Goal: Navigation & Orientation: Find specific page/section

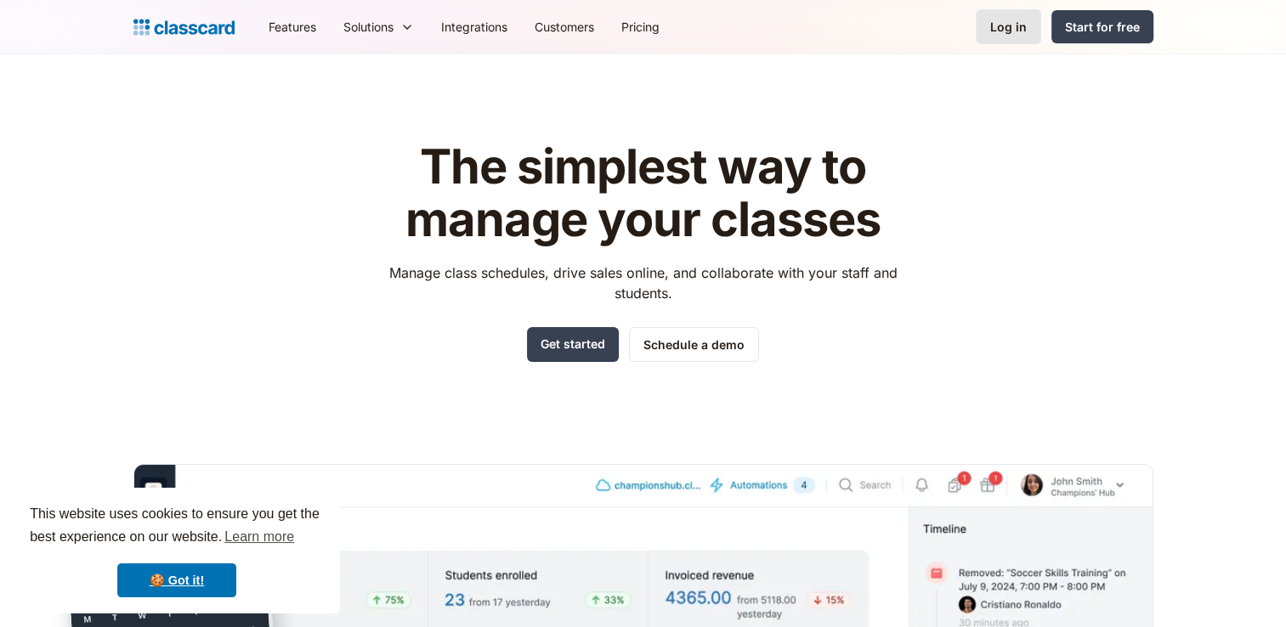
click at [1005, 25] on div "Log in" at bounding box center [1008, 27] width 37 height 18
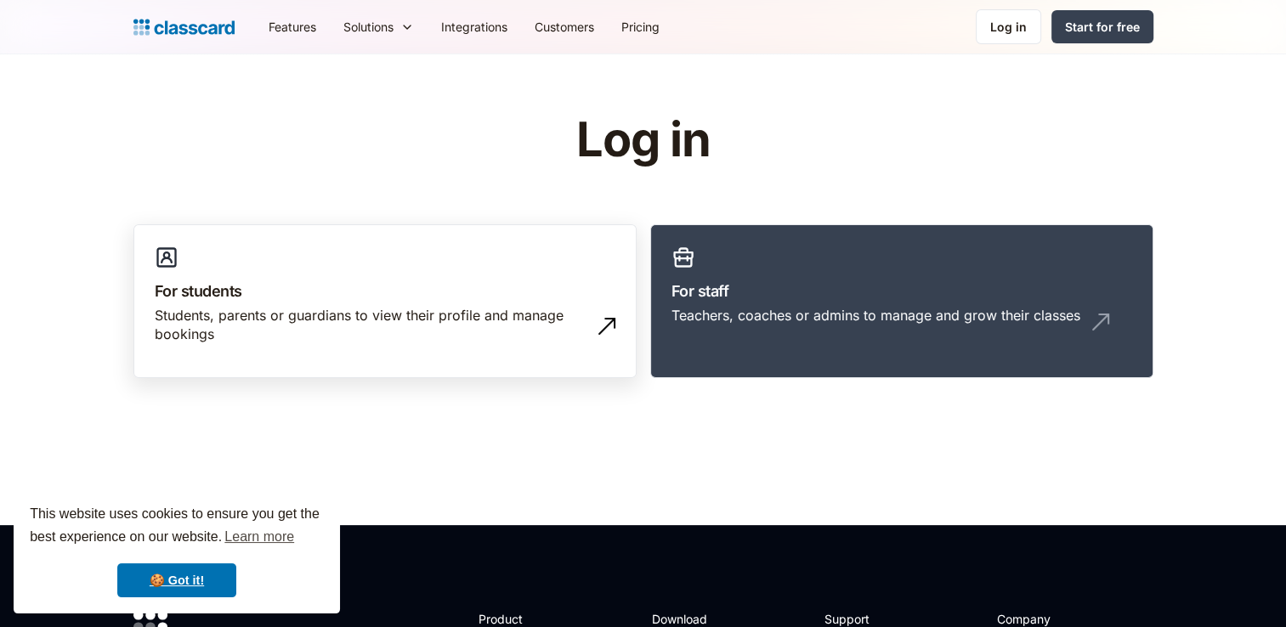
click at [354, 321] on div "Students, parents or guardians to view their profile and manage bookings" at bounding box center [368, 325] width 427 height 38
